Goal: Task Accomplishment & Management: Use online tool/utility

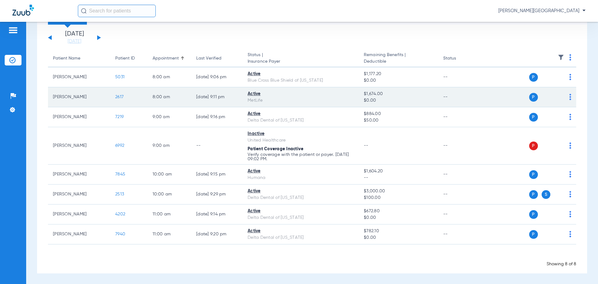
scroll to position [36, 0]
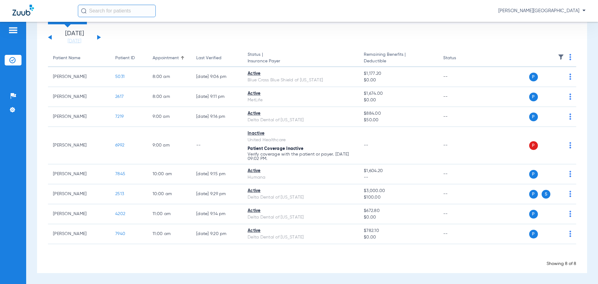
click at [100, 38] on button at bounding box center [99, 37] width 4 height 5
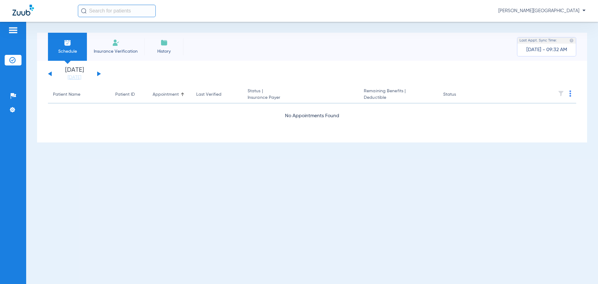
click at [100, 75] on div "Wednesday 07-02-2025 Thursday 07-03-2025 Friday 07-04-2025 Saturday 07-05-2025 …" at bounding box center [74, 74] width 53 height 14
click at [86, 77] on link "[DATE]" at bounding box center [74, 77] width 37 height 6
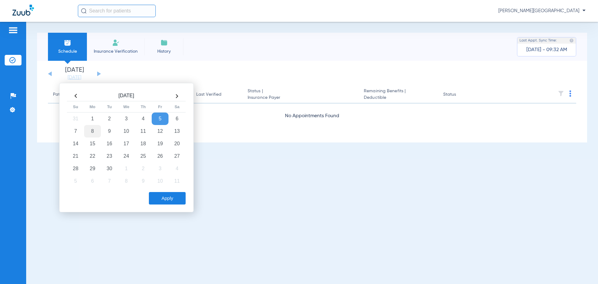
click at [93, 130] on td "8" at bounding box center [92, 131] width 17 height 12
click at [168, 201] on button "Apply" at bounding box center [167, 198] width 37 height 12
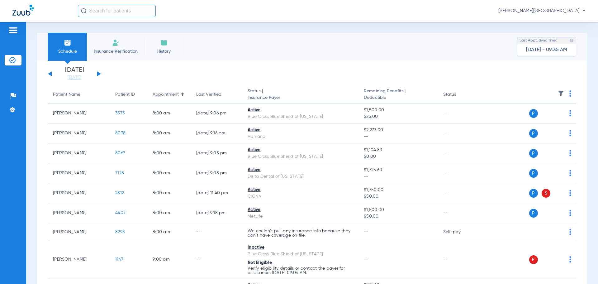
click at [98, 73] on button at bounding box center [99, 73] width 4 height 5
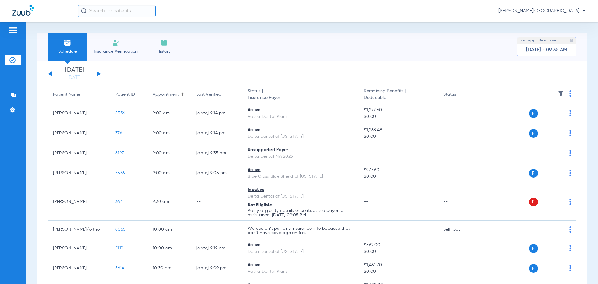
click at [97, 74] on button at bounding box center [99, 73] width 4 height 5
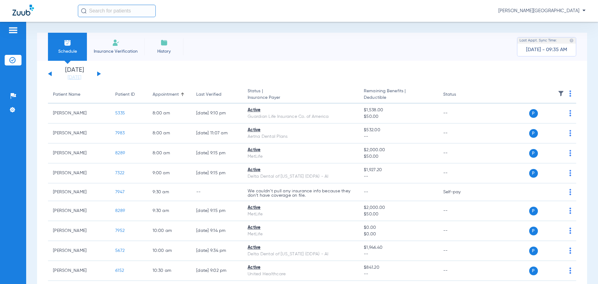
click at [97, 74] on div "Wednesday 07-02-2025 Thursday 07-03-2025 Friday 07-04-2025 Saturday 07-05-2025 …" at bounding box center [74, 74] width 53 height 14
click at [99, 74] on button at bounding box center [99, 73] width 4 height 5
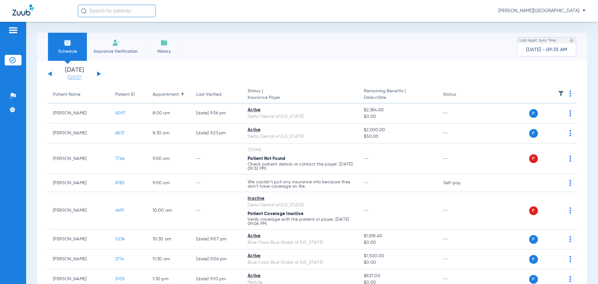
click at [67, 77] on link "[DATE]" at bounding box center [74, 77] width 37 height 6
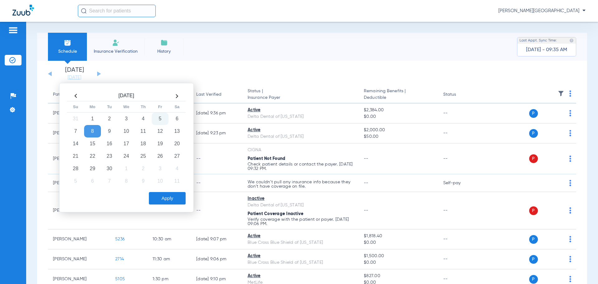
click at [158, 118] on td "5" at bounding box center [160, 118] width 17 height 12
click at [170, 198] on button "Apply" at bounding box center [167, 198] width 37 height 12
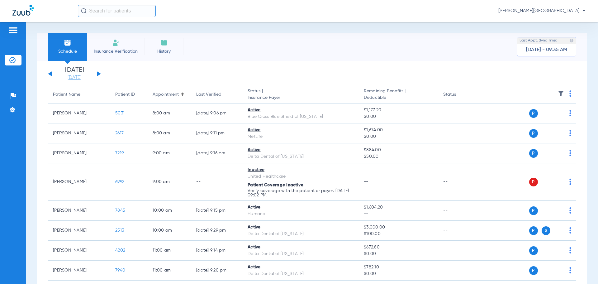
click at [80, 78] on link "[DATE]" at bounding box center [74, 77] width 37 height 6
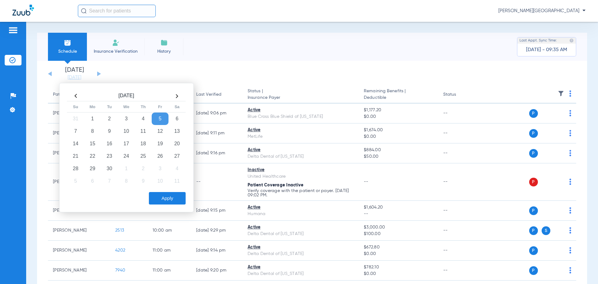
click at [162, 118] on td "5" at bounding box center [160, 118] width 17 height 12
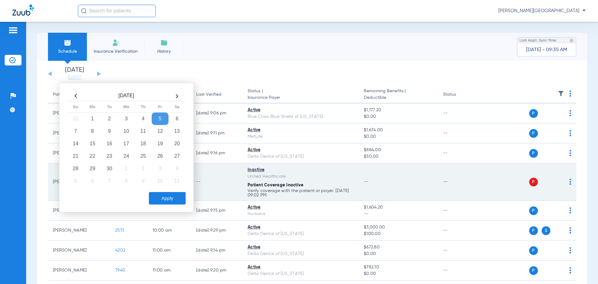
click at [290, 176] on div "United Healthcare" at bounding box center [301, 176] width 106 height 7
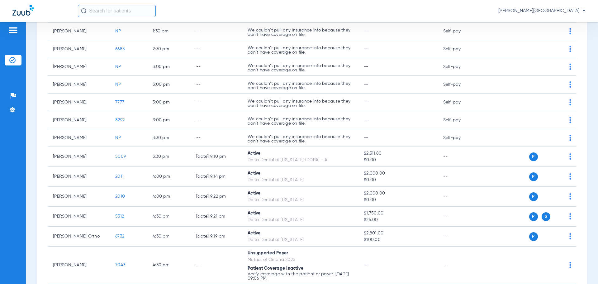
scroll to position [472, 0]
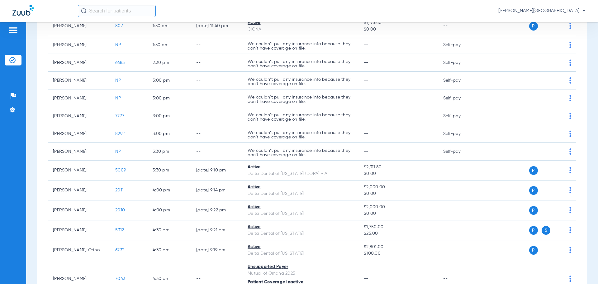
click at [97, 12] on input "text" at bounding box center [117, 11] width 78 height 12
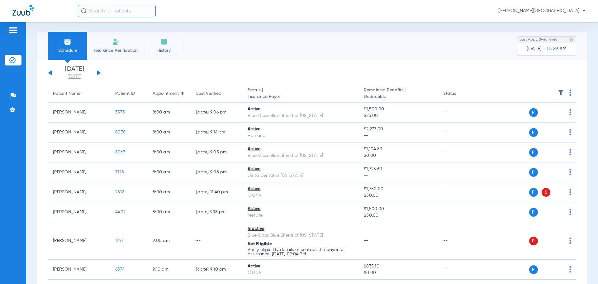
scroll to position [0, 0]
click at [72, 75] on link "[DATE]" at bounding box center [74, 77] width 37 height 6
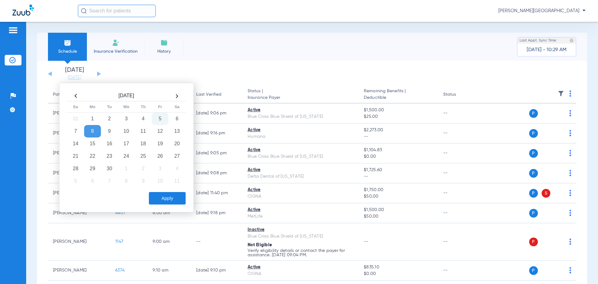
click at [162, 118] on td "5" at bounding box center [160, 118] width 17 height 12
click at [164, 202] on button "Apply" at bounding box center [167, 198] width 37 height 12
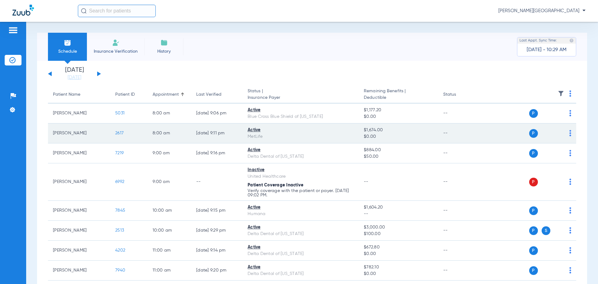
scroll to position [31, 0]
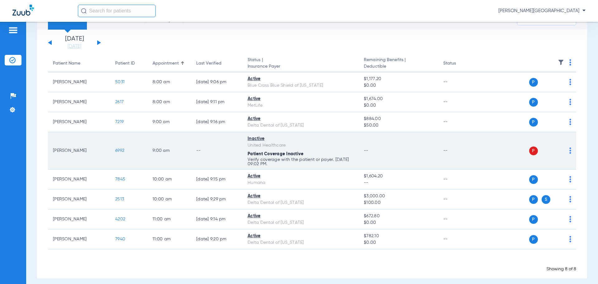
click at [74, 150] on td "[PERSON_NAME]" at bounding box center [79, 150] width 62 height 37
click at [116, 151] on span "6992" at bounding box center [119, 150] width 9 height 4
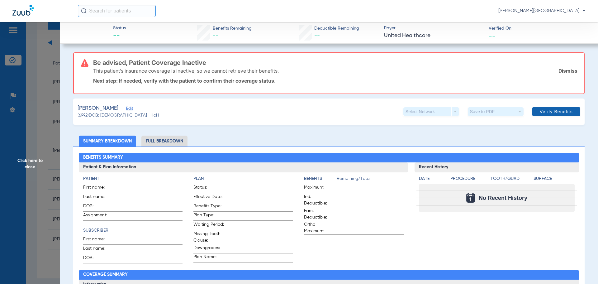
click at [546, 112] on span "Verify Benefits" at bounding box center [556, 111] width 33 height 5
click at [567, 72] on link "Dismiss" at bounding box center [567, 71] width 19 height 6
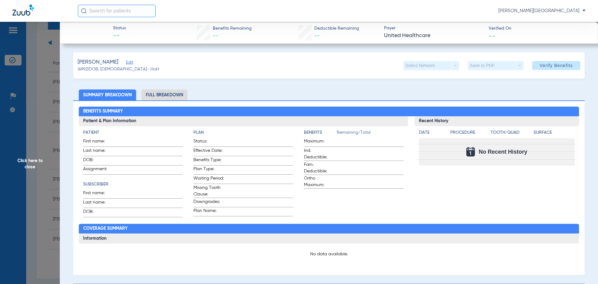
click at [107, 64] on span "[PERSON_NAME]" at bounding box center [98, 62] width 41 height 8
click at [100, 16] on input "text" at bounding box center [117, 11] width 78 height 12
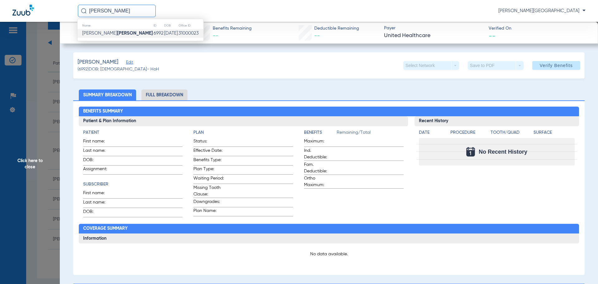
click at [117, 34] on strong "[PERSON_NAME]" at bounding box center [135, 33] width 36 height 5
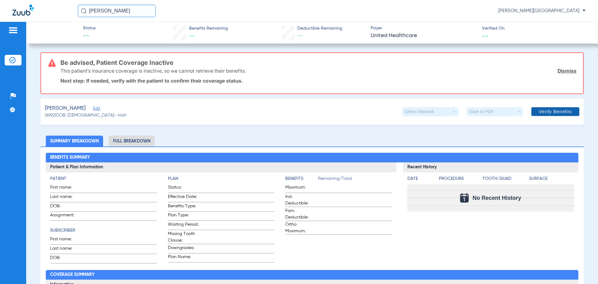
click at [544, 112] on span "Verify Benefits" at bounding box center [555, 111] width 33 height 5
click at [116, 8] on input "[PERSON_NAME]" at bounding box center [117, 11] width 78 height 12
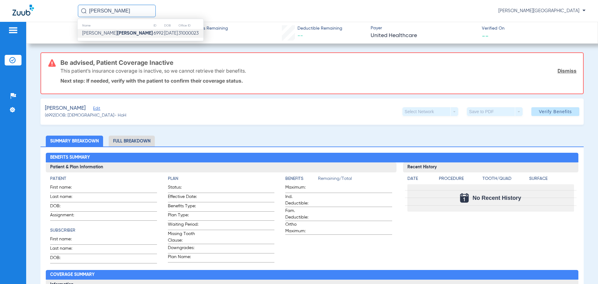
click at [116, 8] on input "[PERSON_NAME]" at bounding box center [117, 11] width 78 height 12
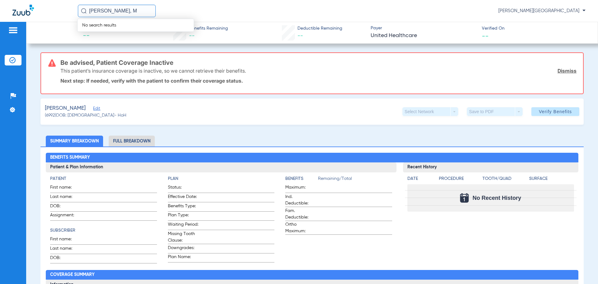
type input "[PERSON_NAME], M"
